Goal: Check status: Verify the current state of an ongoing process or item

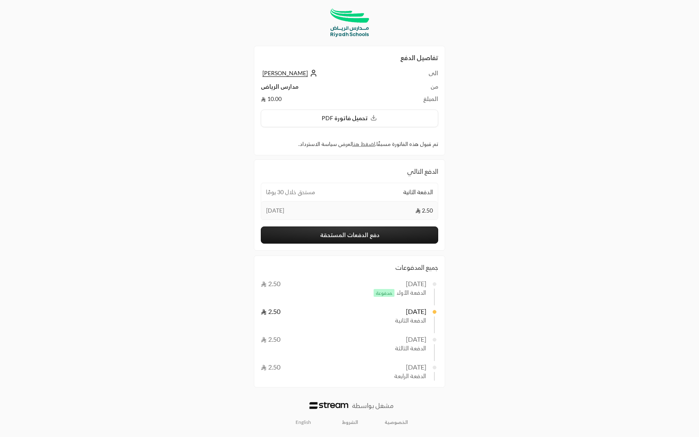
click at [352, 235] on button "دفع الدفعات المستحقة" at bounding box center [349, 234] width 177 height 17
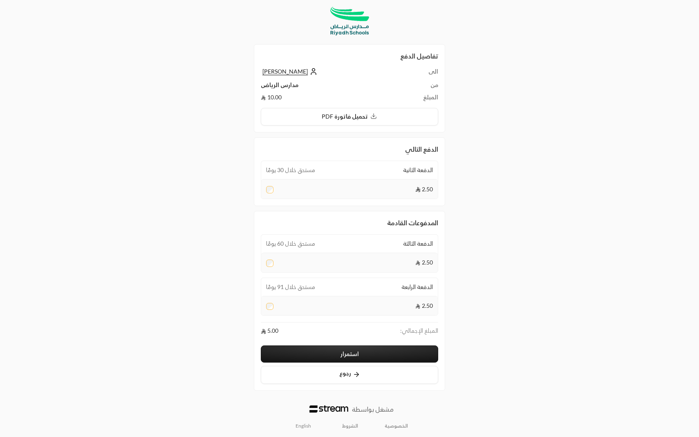
click at [271, 311] on div at bounding box center [269, 306] width 7 height 8
click at [322, 380] on button "رجوع" at bounding box center [349, 375] width 177 height 18
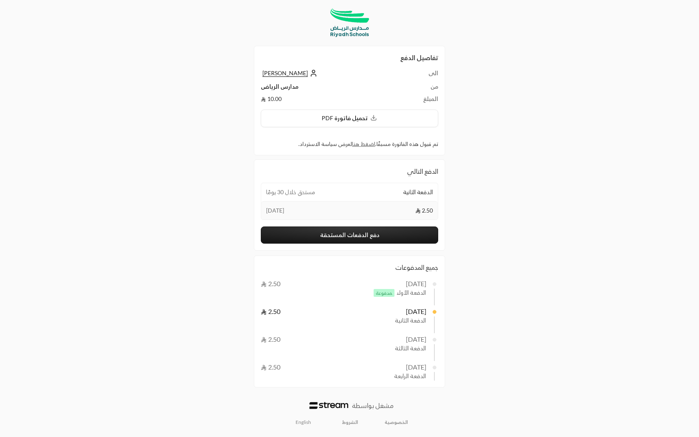
click at [288, 71] on span "[PERSON_NAME]" at bounding box center [284, 72] width 45 height 7
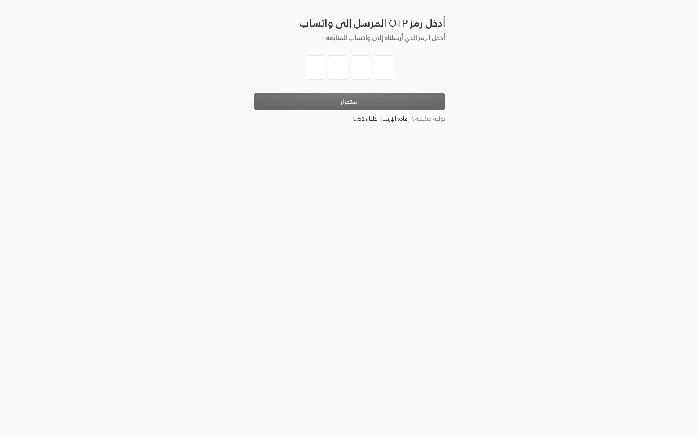
click at [318, 73] on input "tel" at bounding box center [315, 67] width 20 height 25
type input "3"
type input "2"
type input "5"
type input "4"
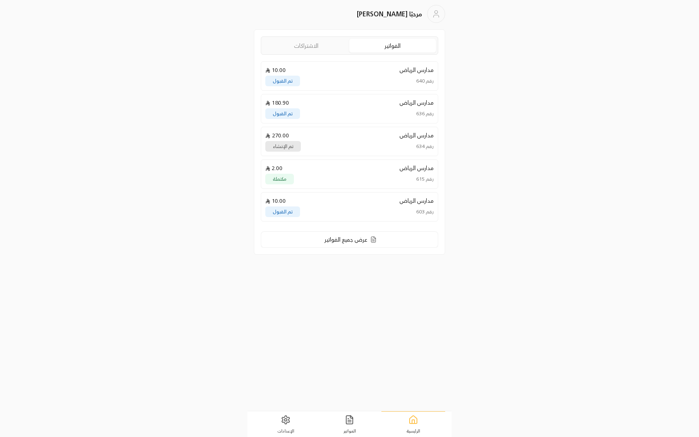
click at [309, 75] on div "مدارس الرياض 10.00 رقم 640 تم القبول" at bounding box center [349, 75] width 177 height 29
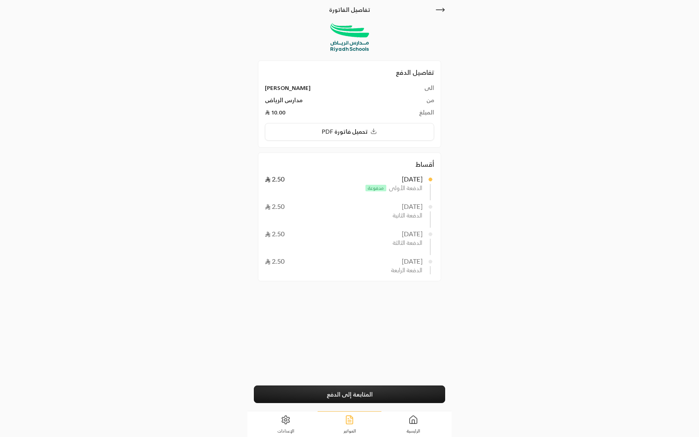
click at [345, 426] on link "الفواتير" at bounding box center [350, 424] width 64 height 26
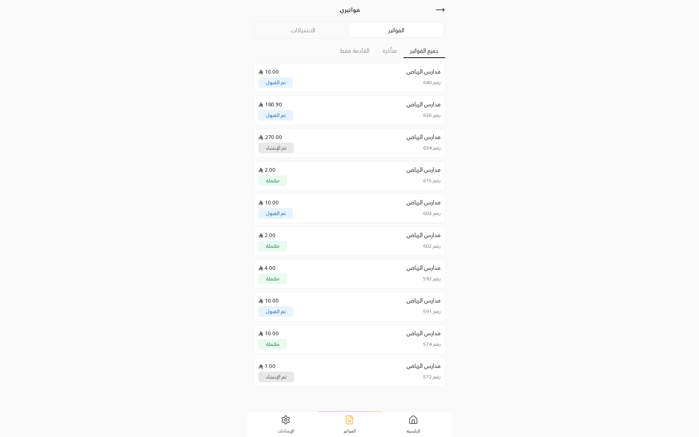
click at [327, 37] on div "الفواتير الاشتراكات" at bounding box center [349, 30] width 191 height 18
click at [321, 29] on link "الاشتراكات" at bounding box center [303, 29] width 94 height 13
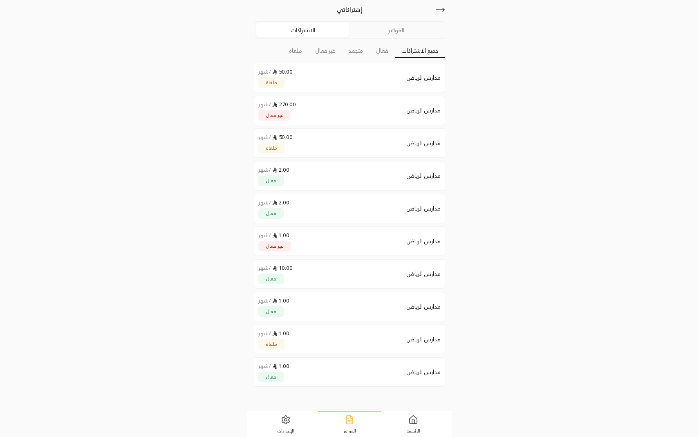
click at [311, 181] on div "مدارس الرياض 2.00 / شهر فعال" at bounding box center [349, 175] width 191 height 29
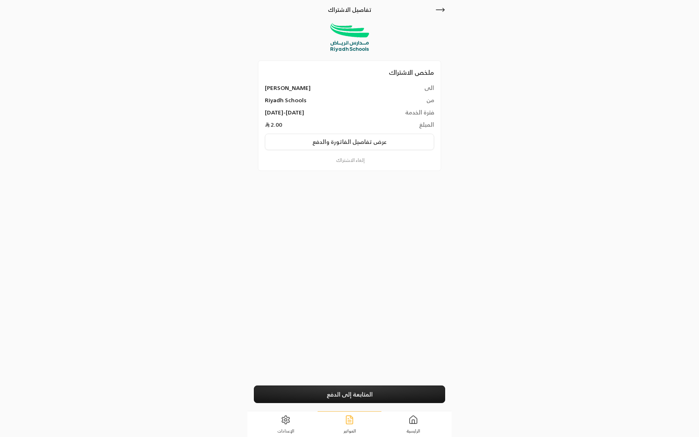
click at [356, 144] on button "عرض تفاصيل الفاتورة والدفع" at bounding box center [350, 142] width 170 height 16
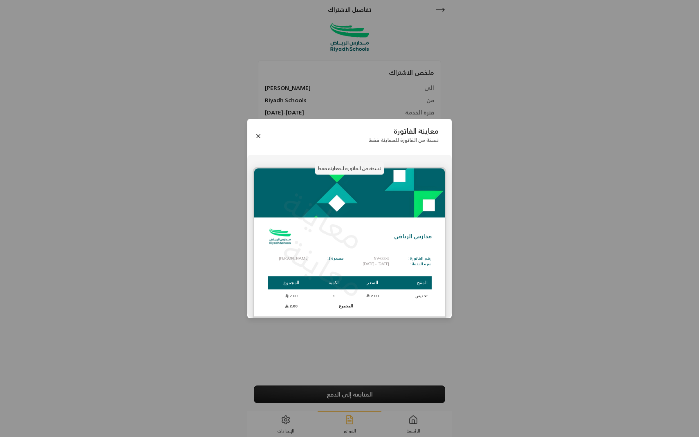
click at [493, 95] on div "معاينة الفاتورة نسخة من الفاتورة للمعاينة فقط نسخة من الفاتورة للمعاينة فقط معا…" at bounding box center [349, 218] width 699 height 437
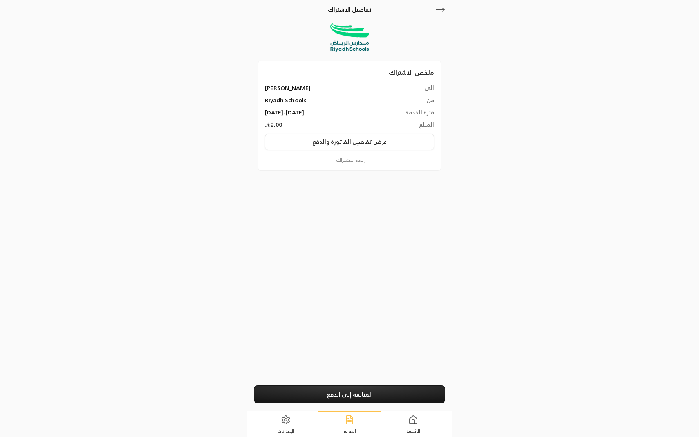
click at [446, 13] on div "تفاصيل الاشتراك ملخص الاشتراك الى [PERSON_NAME] من [GEOGRAPHIC_DATA] Schools فت…" at bounding box center [349, 205] width 204 height 411
